Goal: Browse casually

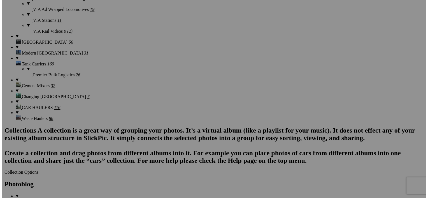
scroll to position [3093, 0]
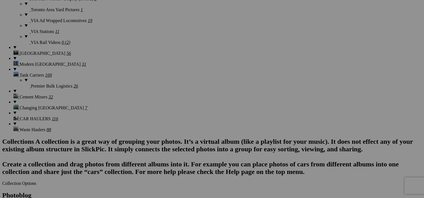
click at [0, 0] on div "Comments Photo Details" at bounding box center [0, 0] width 0 height 0
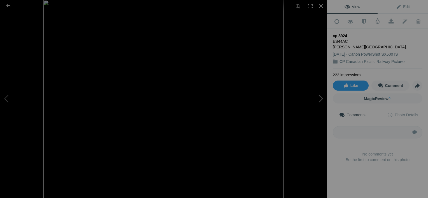
click at [319, 100] on button at bounding box center [306, 99] width 42 height 71
